Goal: Task Accomplishment & Management: Manage account settings

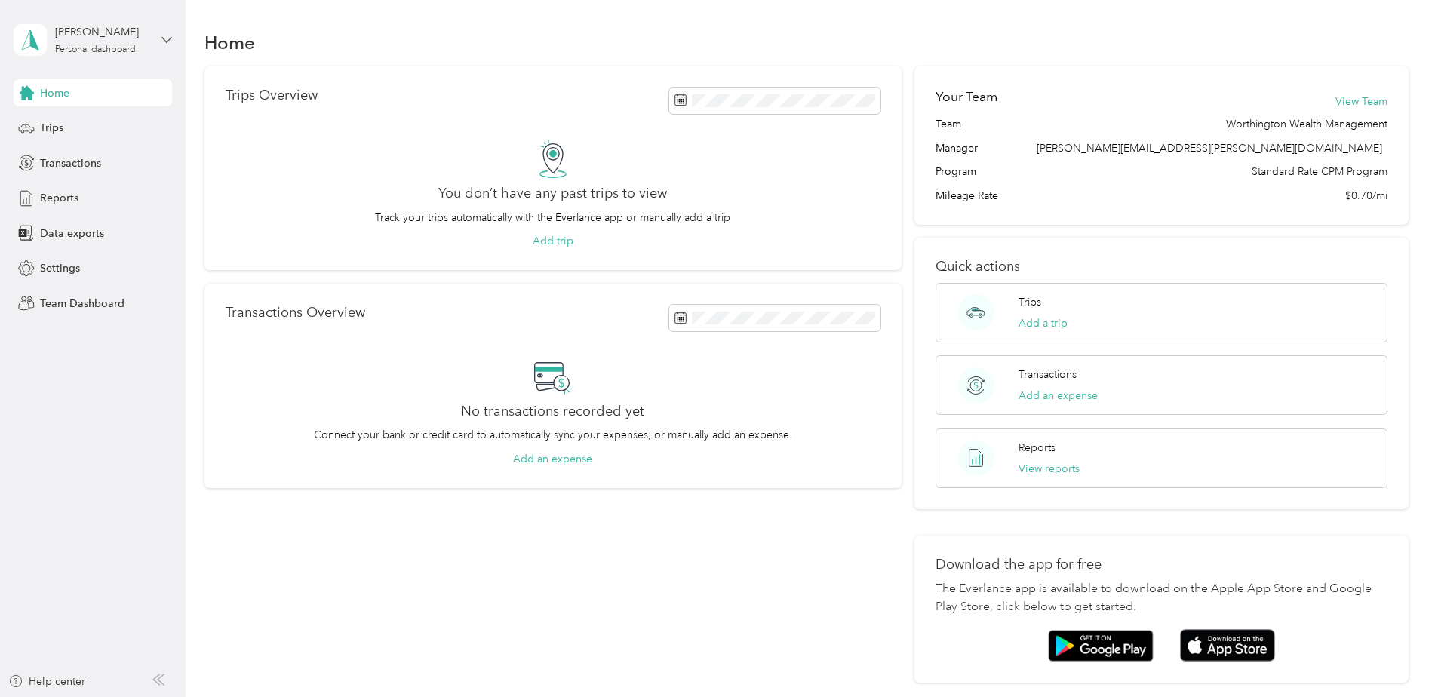
click at [164, 38] on icon at bounding box center [166, 40] width 11 height 11
click at [112, 115] on div "Team dashboard" at bounding box center [257, 124] width 467 height 26
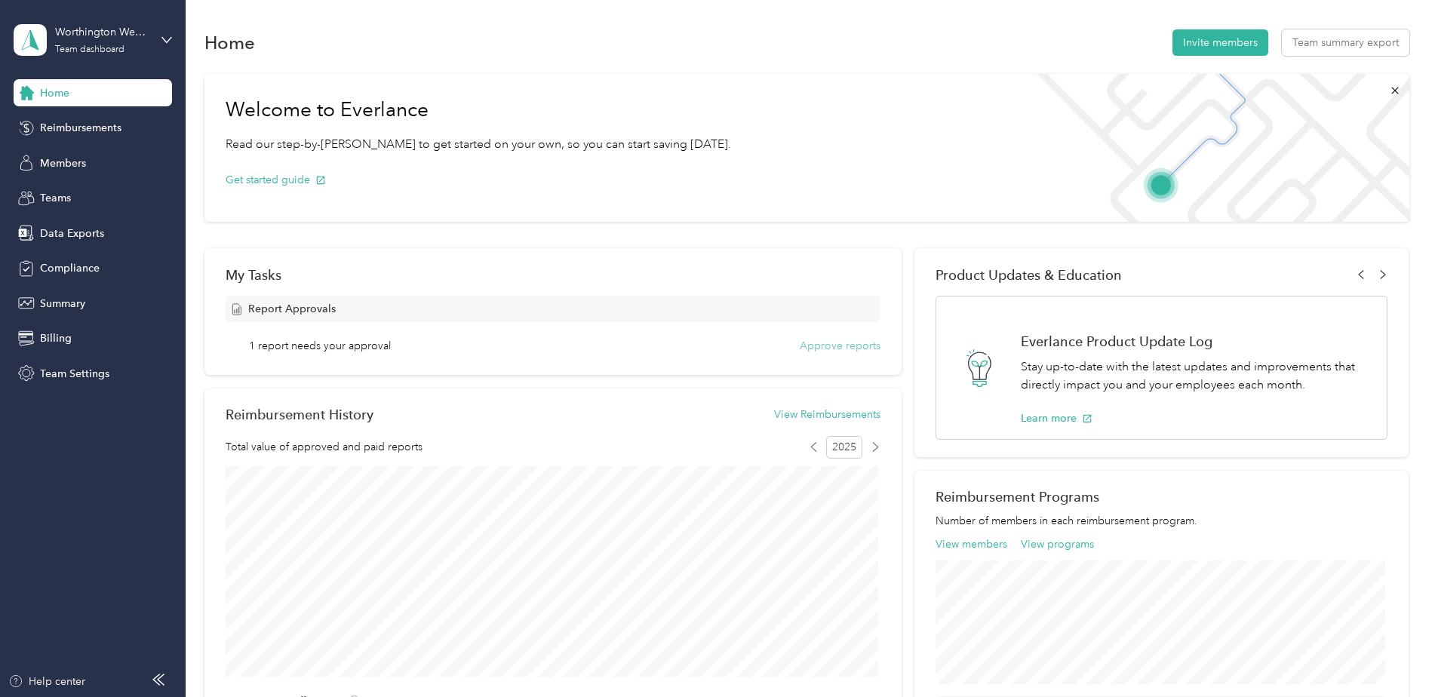
click at [852, 349] on button "Approve reports" at bounding box center [840, 346] width 81 height 16
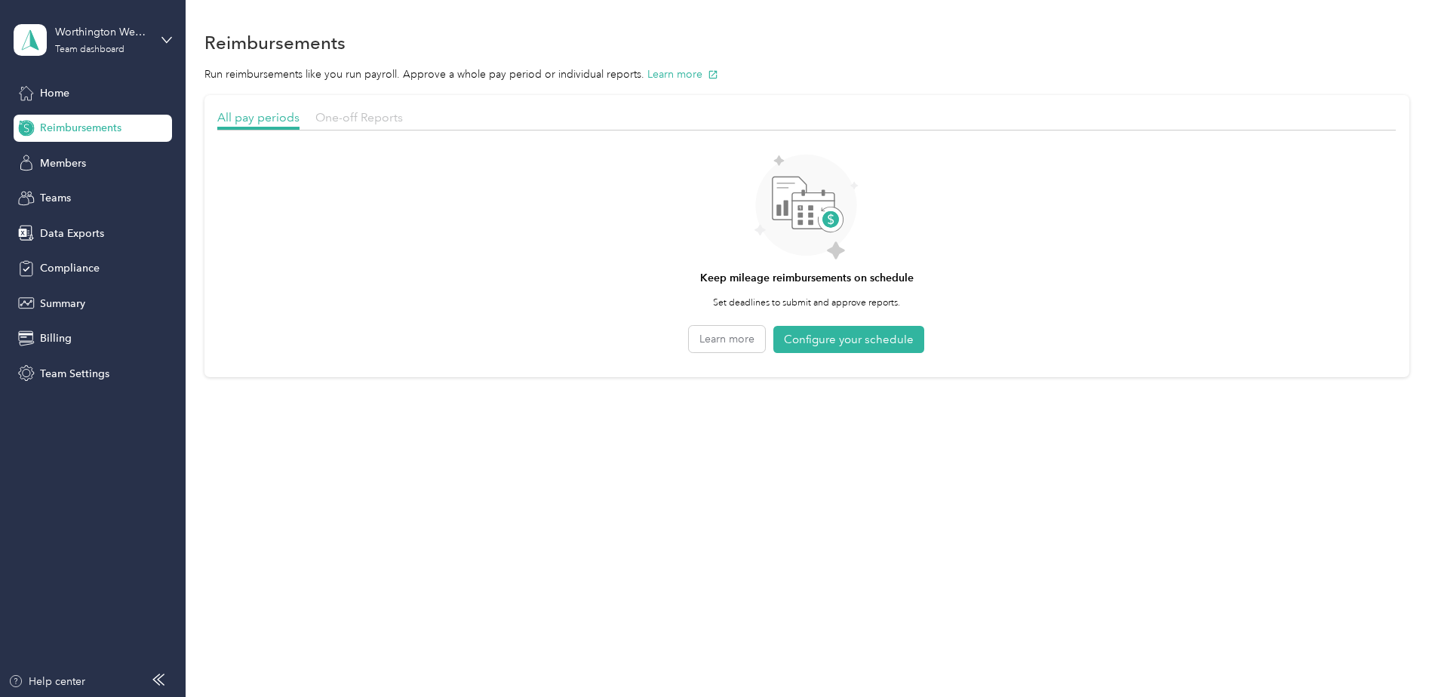
click at [369, 118] on span "One-off Reports" at bounding box center [359, 117] width 88 height 14
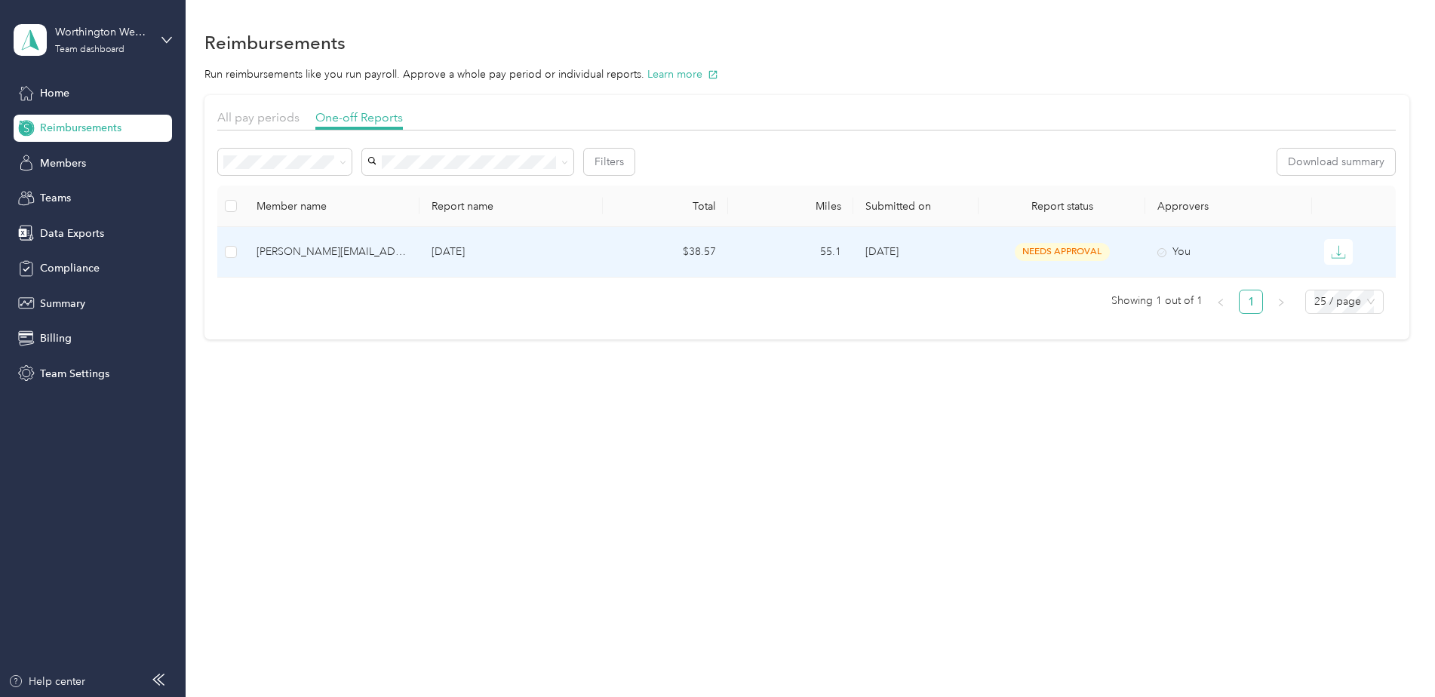
click at [929, 252] on td "[DATE]" at bounding box center [915, 252] width 125 height 51
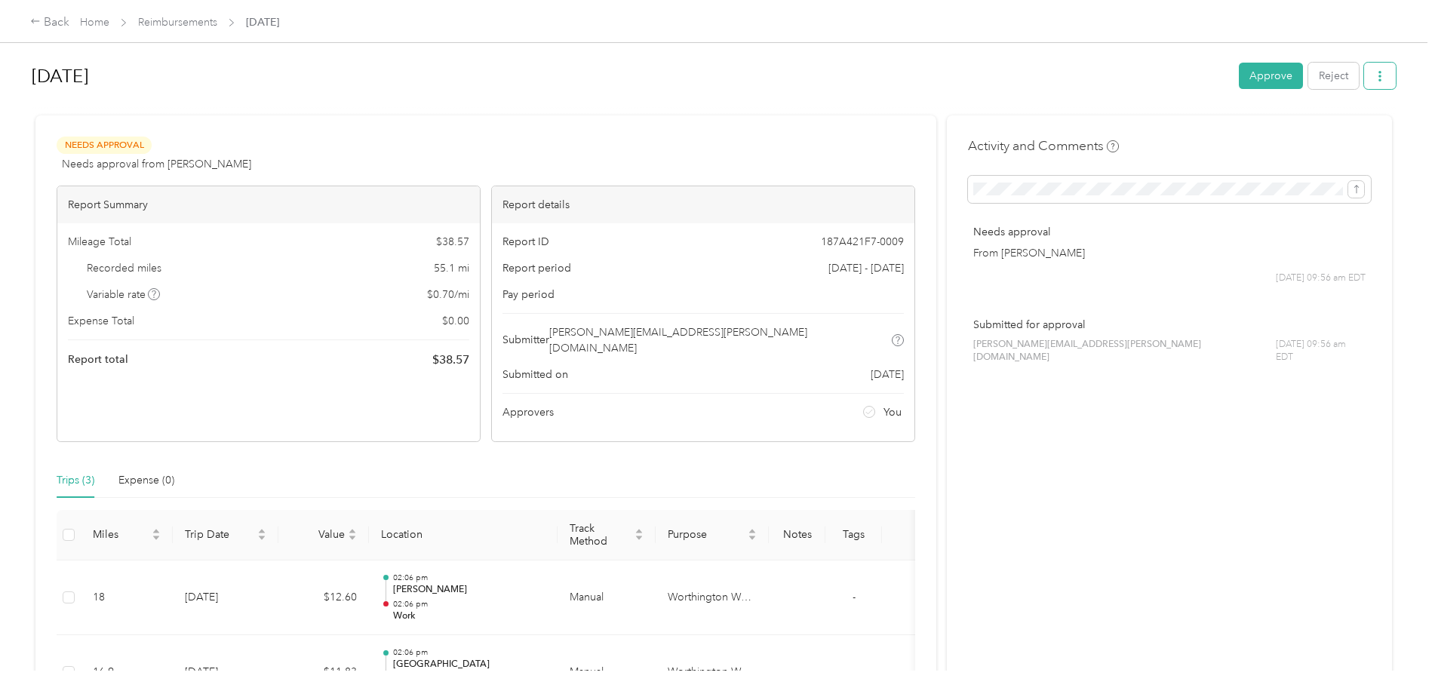
click at [1377, 83] on button "button" at bounding box center [1380, 76] width 32 height 26
click at [1344, 133] on span "Download" at bounding box center [1333, 132] width 50 height 16
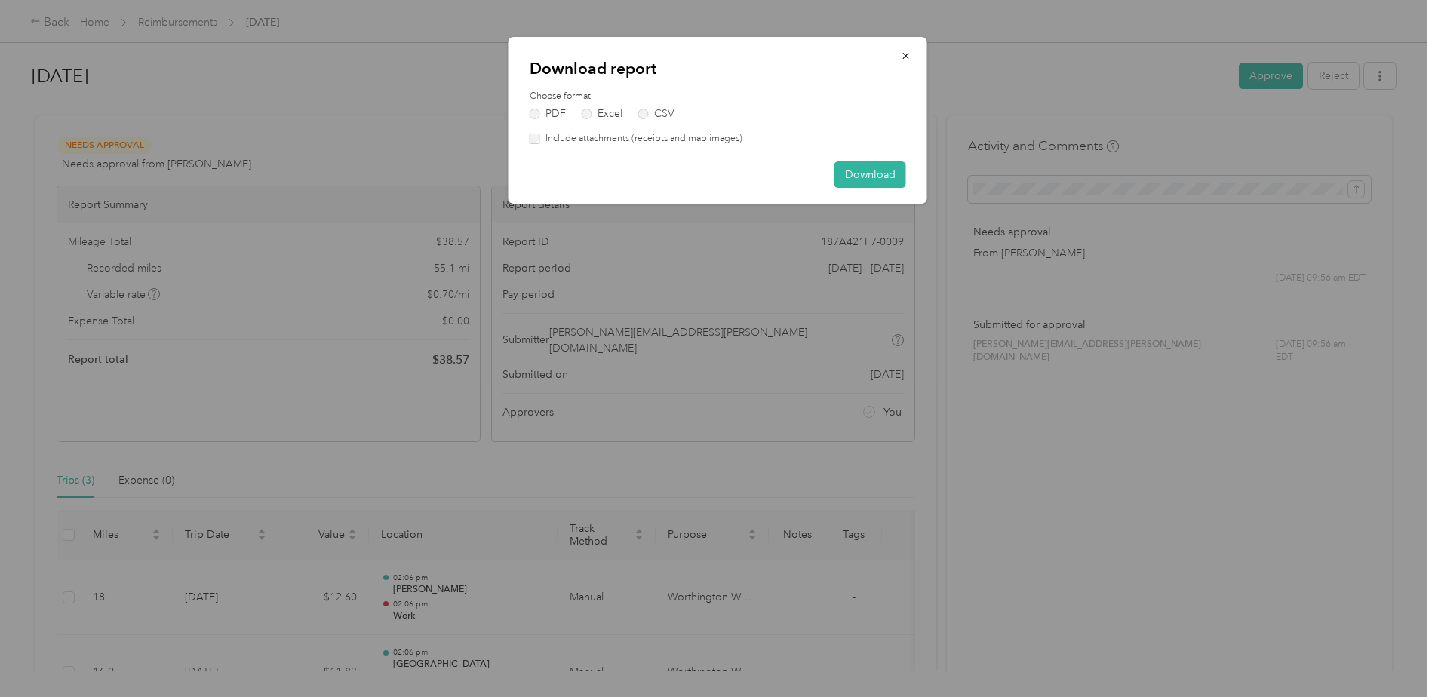
click at [727, 139] on label "Include attachments (receipts and map images)" at bounding box center [641, 139] width 202 height 14
click at [854, 170] on button "Download" at bounding box center [870, 174] width 72 height 26
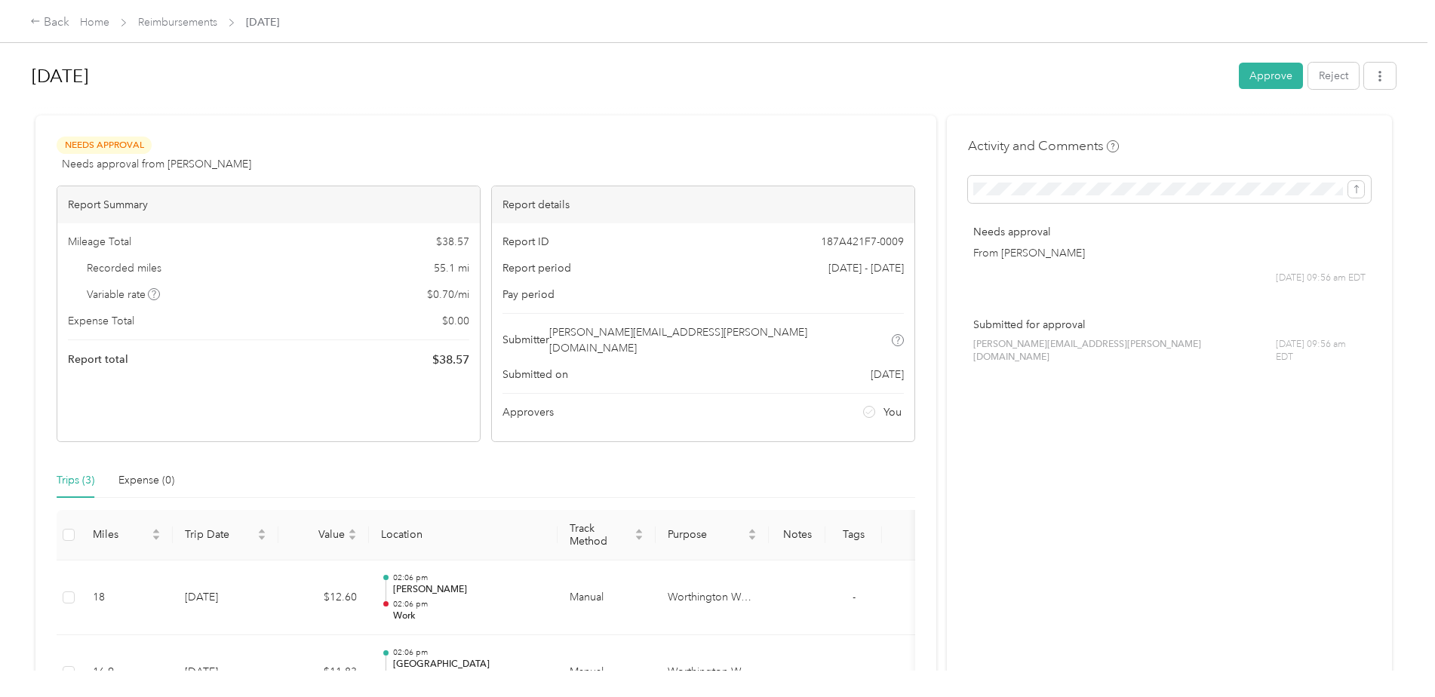
click at [1266, 78] on button "Approve" at bounding box center [1271, 76] width 64 height 26
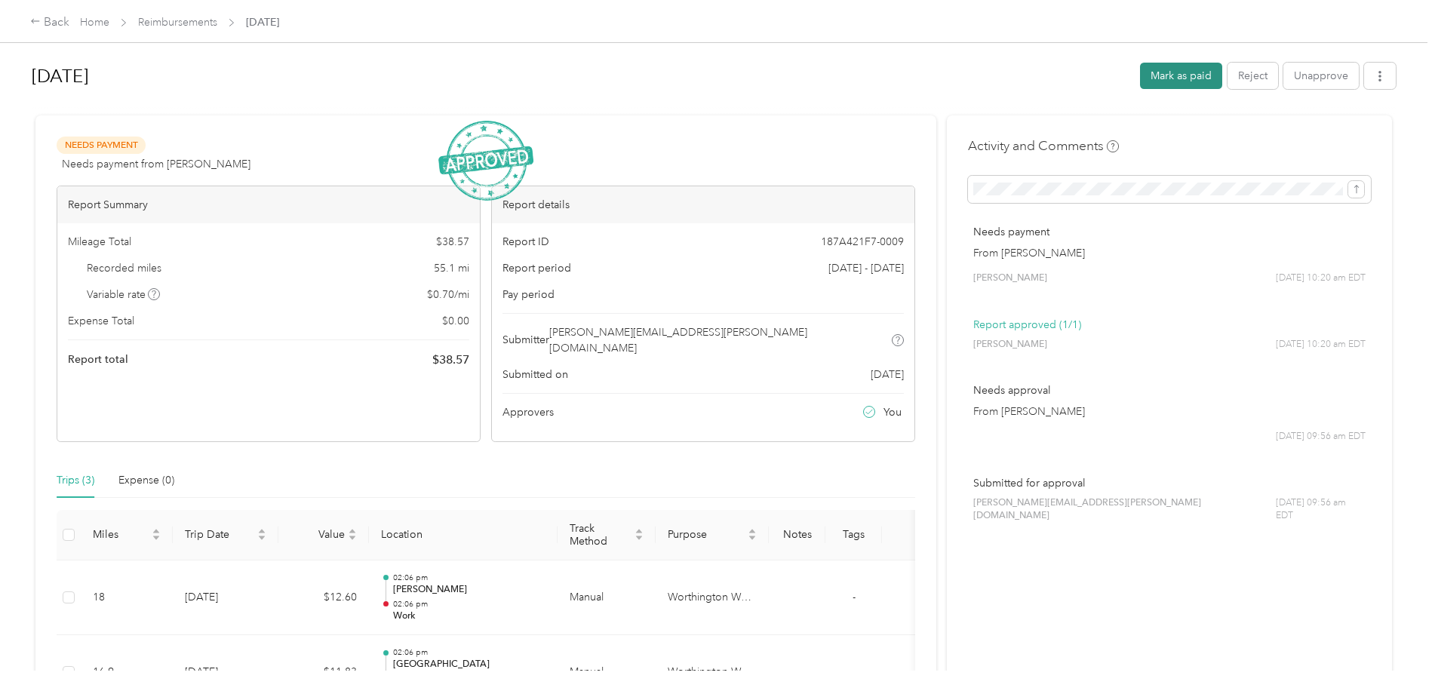
click at [1170, 75] on button "Mark as paid" at bounding box center [1181, 76] width 82 height 26
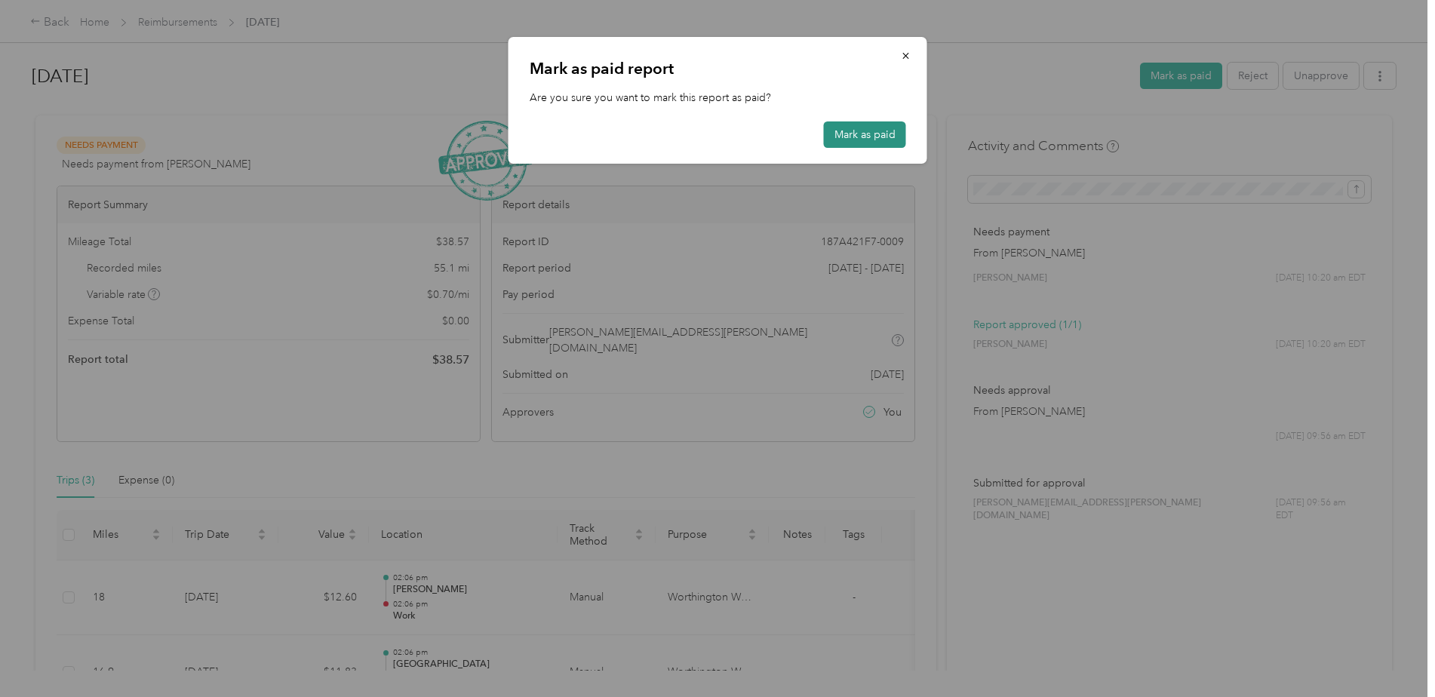
click at [866, 141] on button "Mark as paid" at bounding box center [865, 134] width 82 height 26
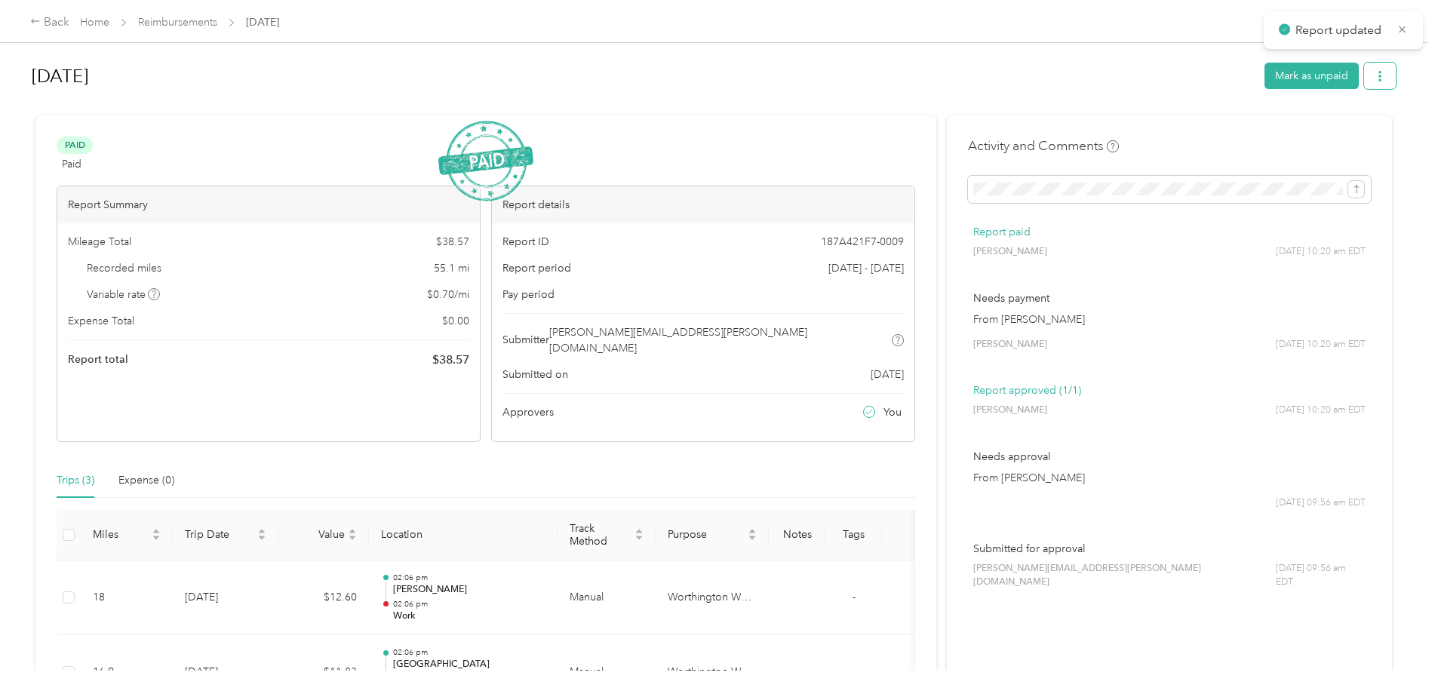
click at [1375, 76] on icon "button" at bounding box center [1380, 76] width 11 height 11
click at [916, 62] on h1 "[DATE]" at bounding box center [643, 76] width 1222 height 36
click at [100, 20] on link "Home" at bounding box center [94, 22] width 29 height 13
